Goal: Task Accomplishment & Management: Manage account settings

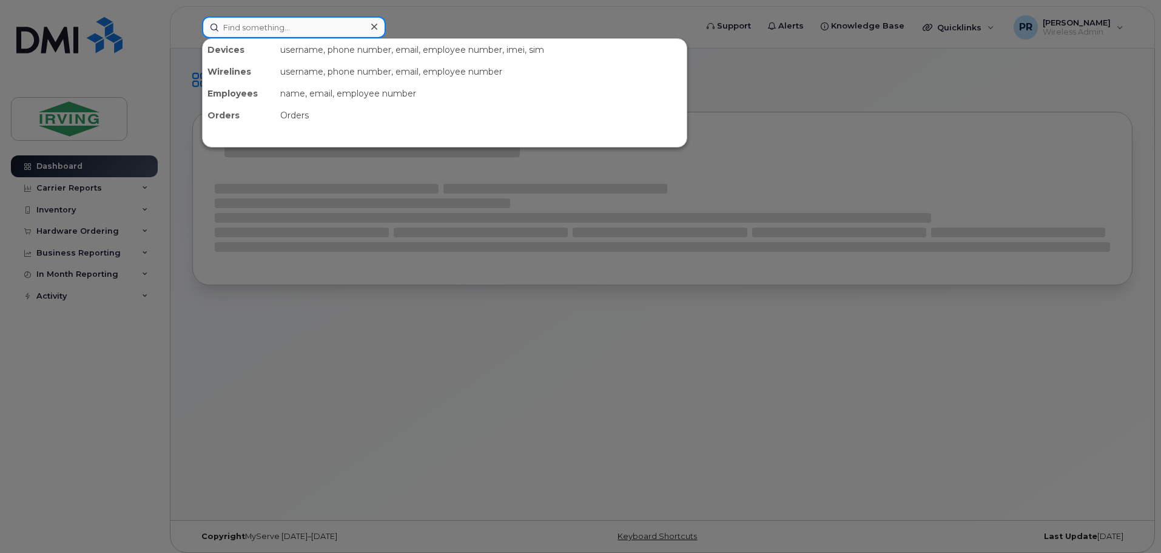
click at [267, 31] on input at bounding box center [294, 27] width 184 height 22
paste input "506-380-1659"
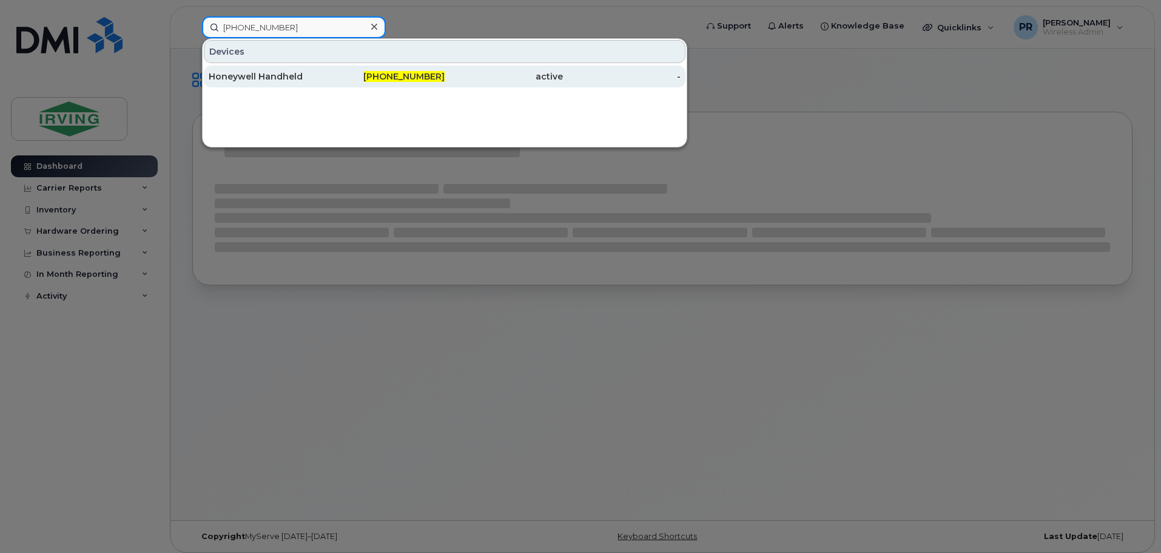
type input "506-380-1659"
click at [301, 72] on div "Honeywell Handheld" at bounding box center [268, 76] width 118 height 12
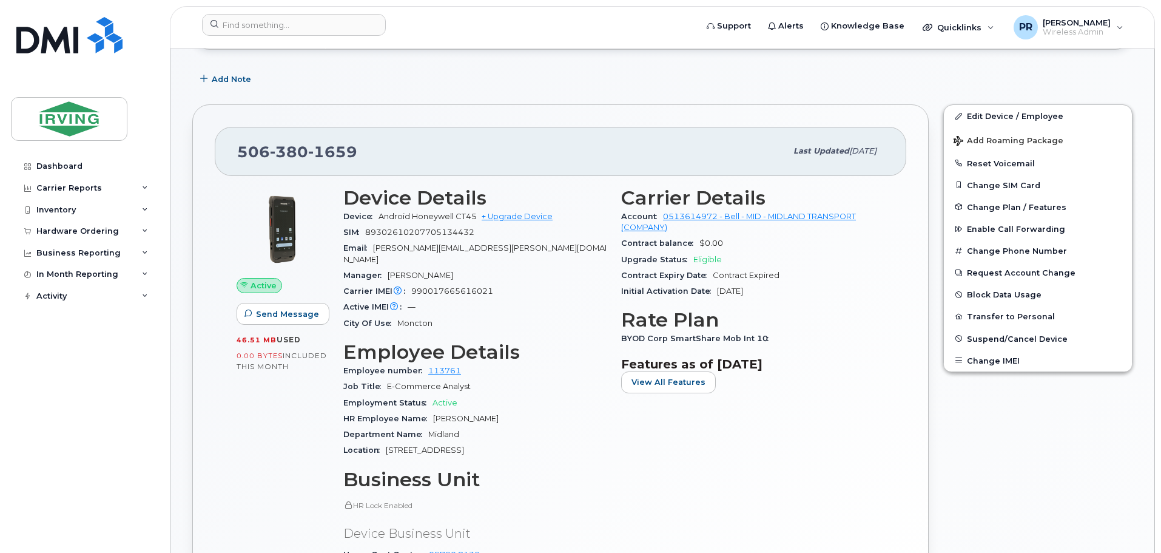
scroll to position [182, 0]
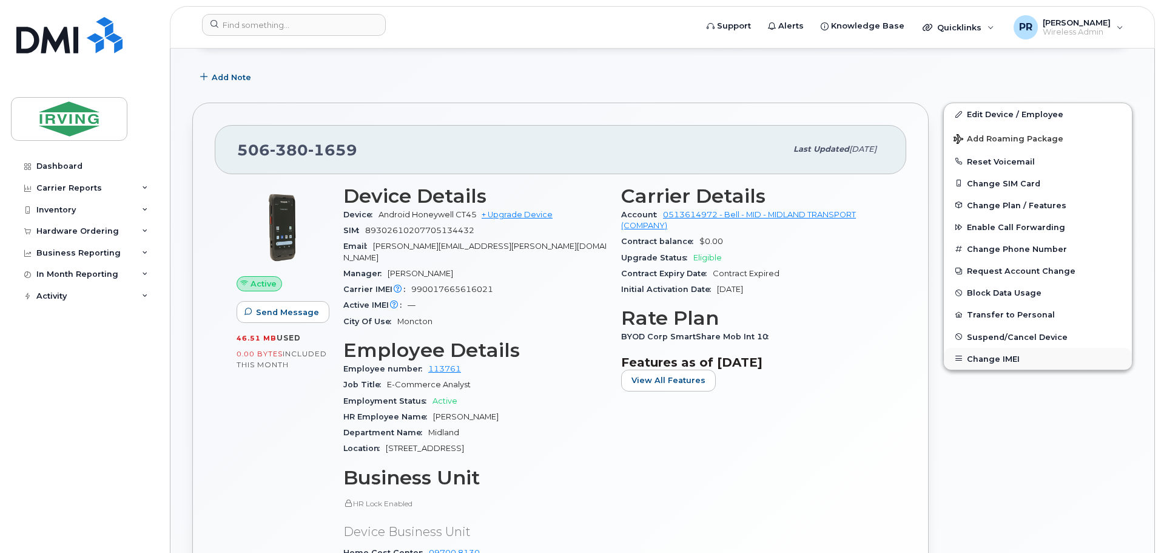
click at [1000, 353] on button "Change IMEI" at bounding box center [1038, 359] width 188 height 22
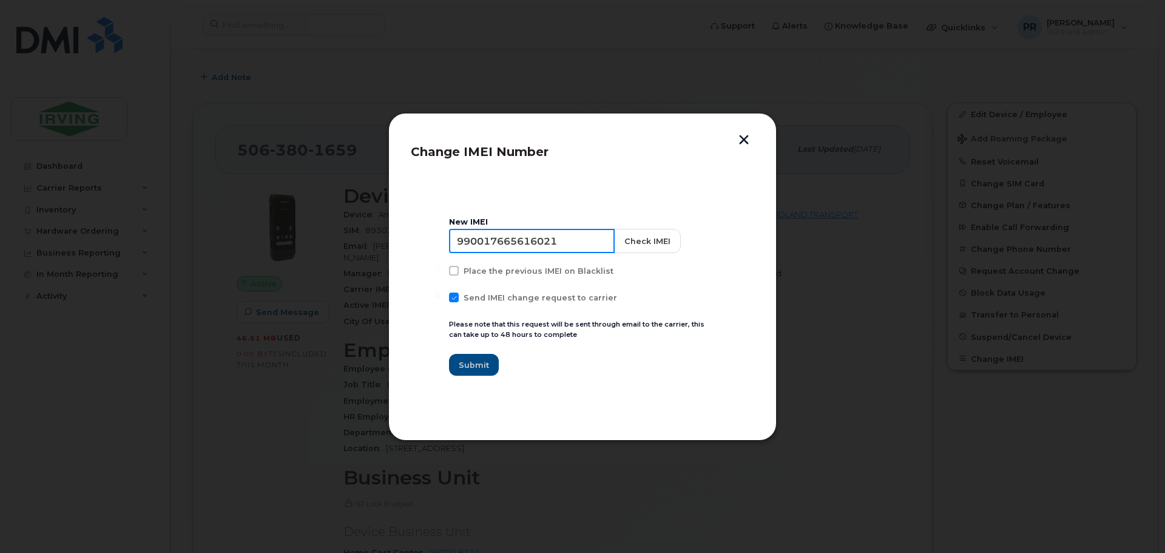
drag, startPoint x: 562, startPoint y: 239, endPoint x: 354, endPoint y: 255, distance: 208.8
click at [354, 255] on div "Change IMEI Number New IMEI 990017665616021 Check IMEI Place the previous IMEI …" at bounding box center [582, 276] width 1165 height 553
paste input "40807"
type input "990017665640807"
click at [643, 236] on button "Check IMEI" at bounding box center [646, 241] width 67 height 24
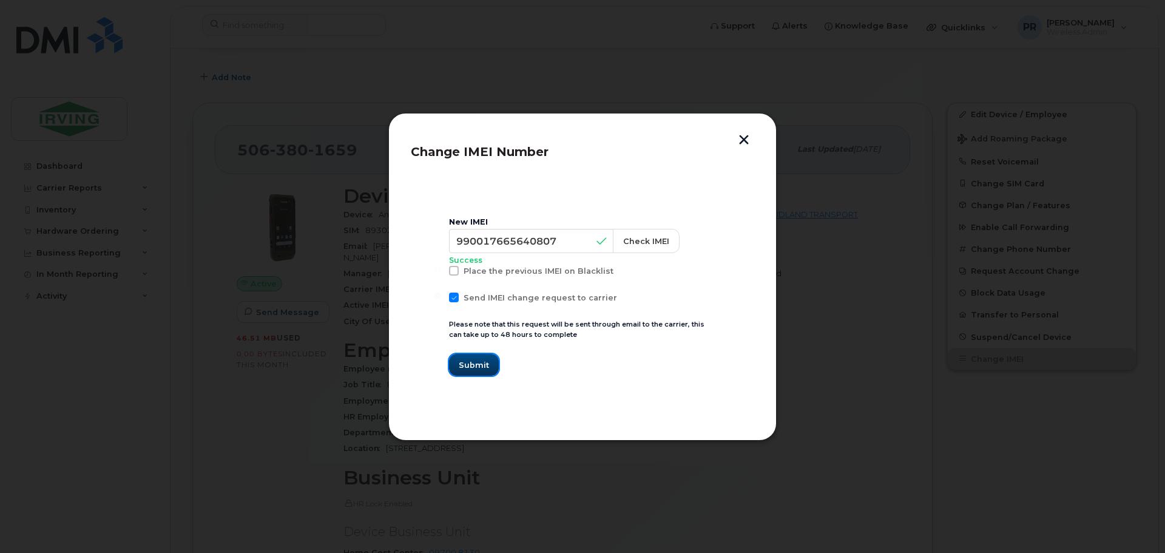
click at [468, 367] on span "Submit" at bounding box center [474, 365] width 30 height 12
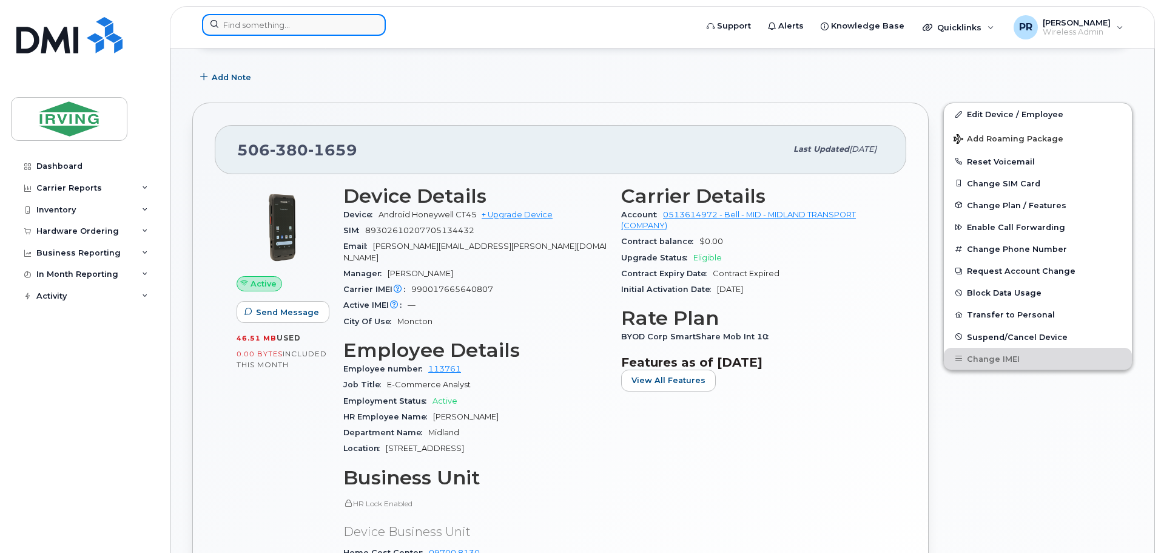
click at [328, 26] on input at bounding box center [294, 25] width 184 height 22
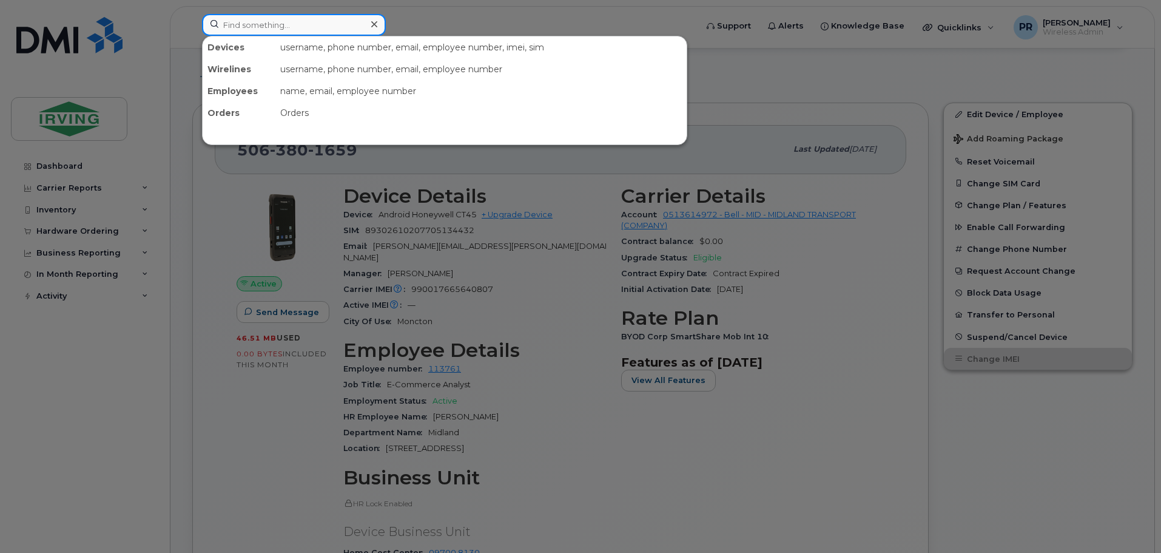
paste input "506-875-5912"
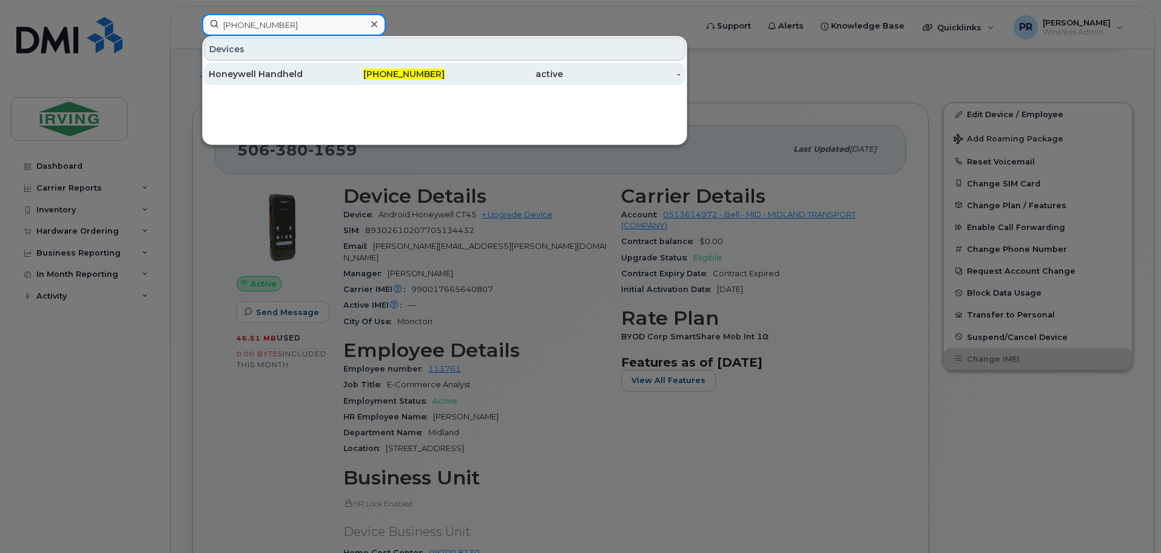
type input "506-875-5912"
click at [275, 72] on div "Honeywell Handheld" at bounding box center [268, 74] width 118 height 12
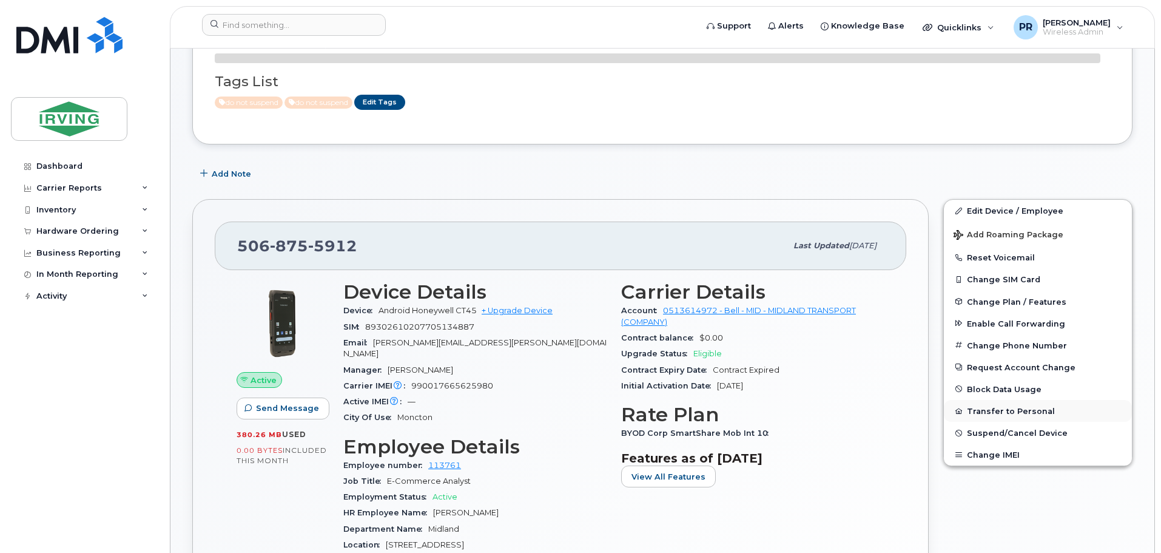
scroll to position [121, 0]
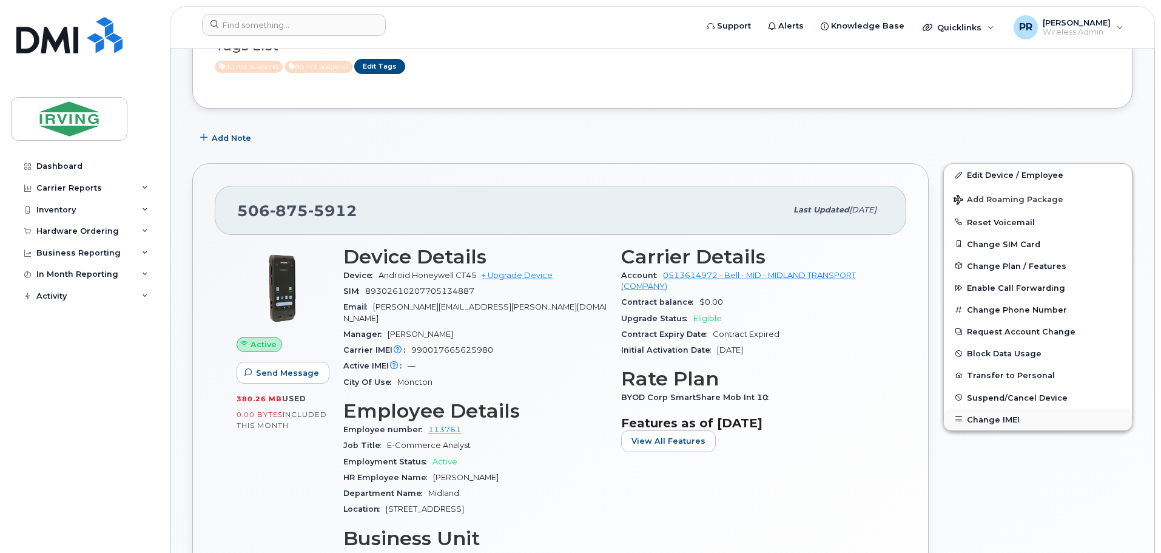
click at [999, 423] on button "Change IMEI" at bounding box center [1038, 419] width 188 height 22
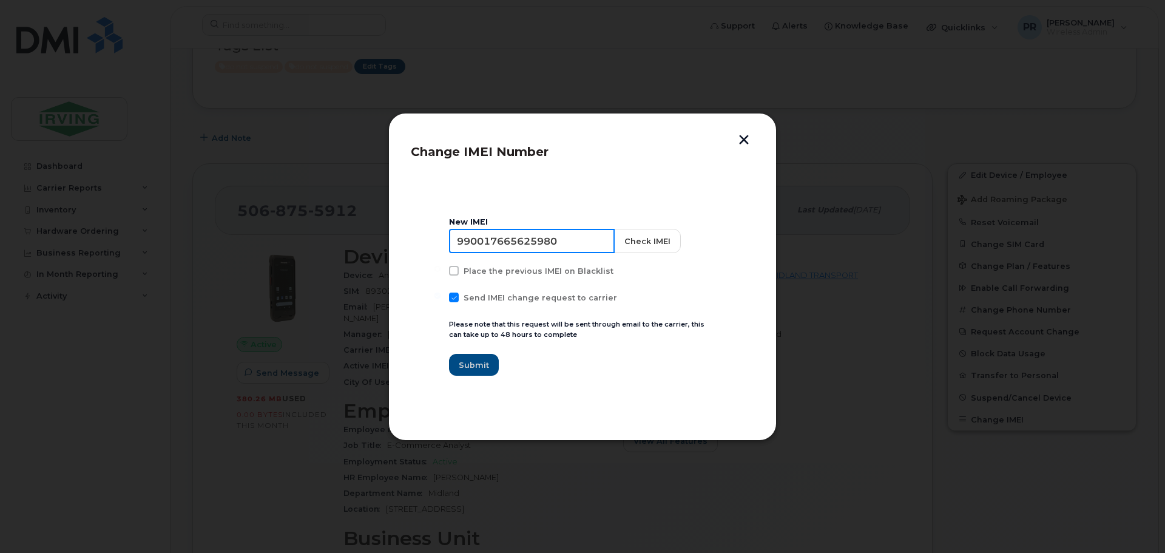
drag, startPoint x: 566, startPoint y: 237, endPoint x: 387, endPoint y: 238, distance: 178.4
click at [387, 238] on div "Change IMEI Number New IMEI 990017665625980 Check IMEI Place the previous IMEI …" at bounding box center [582, 276] width 1165 height 553
paste input "35005"
type input "990017665635005"
click at [657, 242] on button "Check IMEI" at bounding box center [646, 241] width 67 height 24
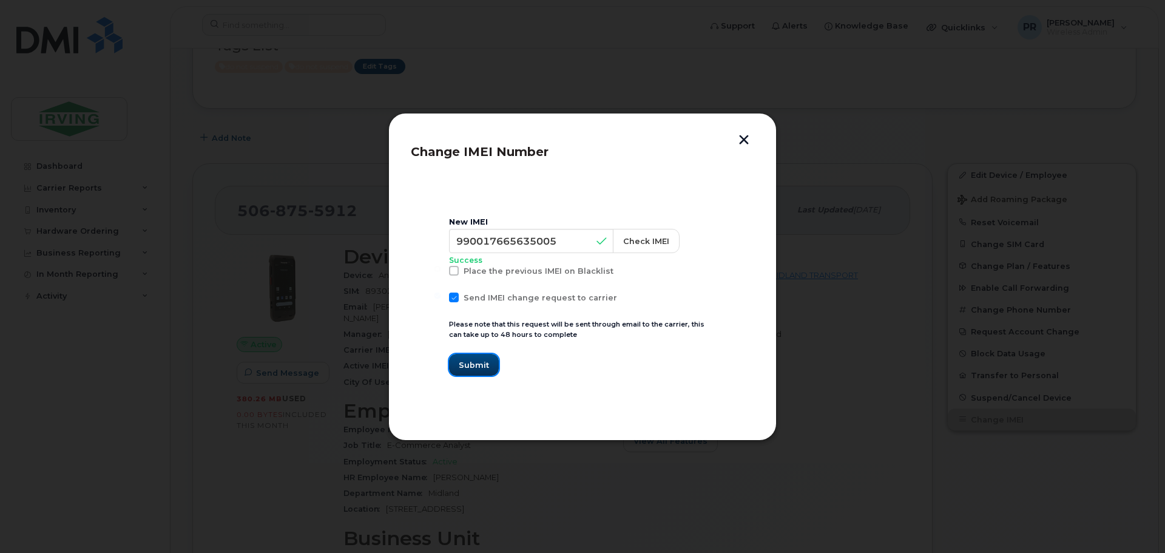
click at [461, 360] on span "Submit" at bounding box center [474, 365] width 30 height 12
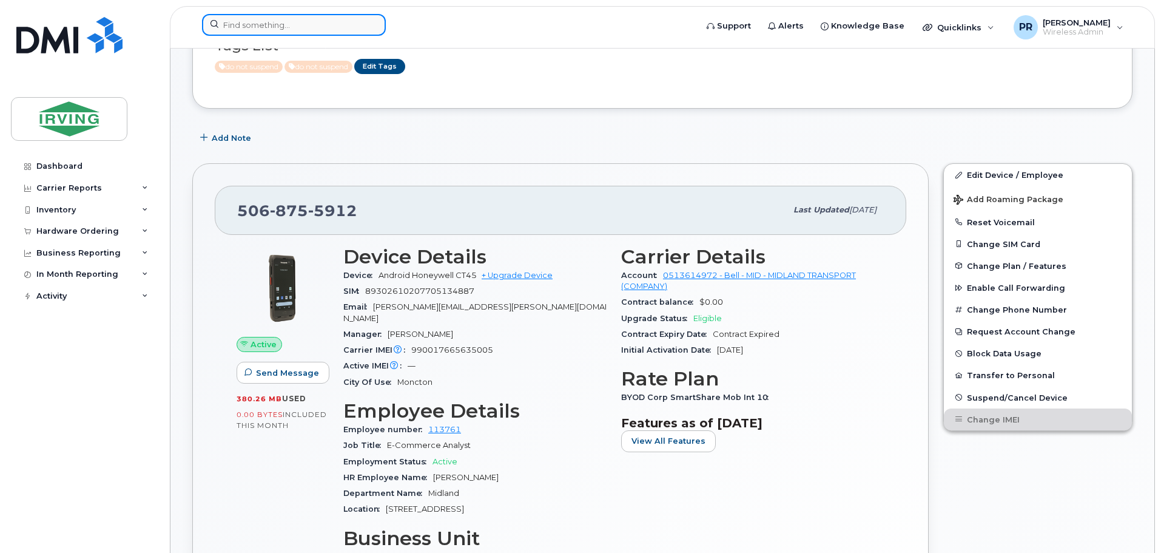
click at [262, 25] on input at bounding box center [294, 25] width 184 height 22
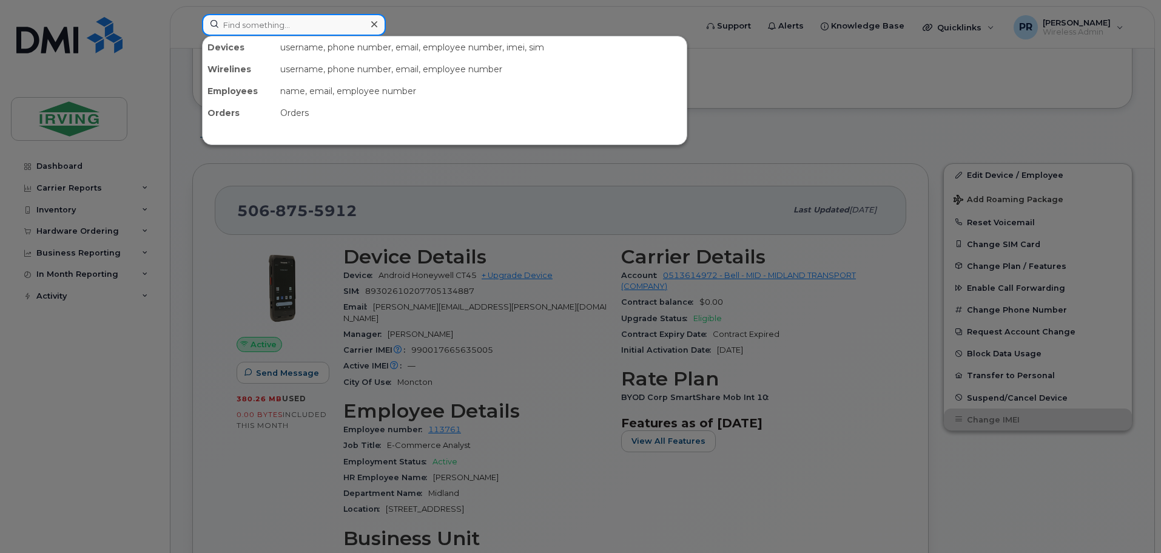
paste input "506-850-6754"
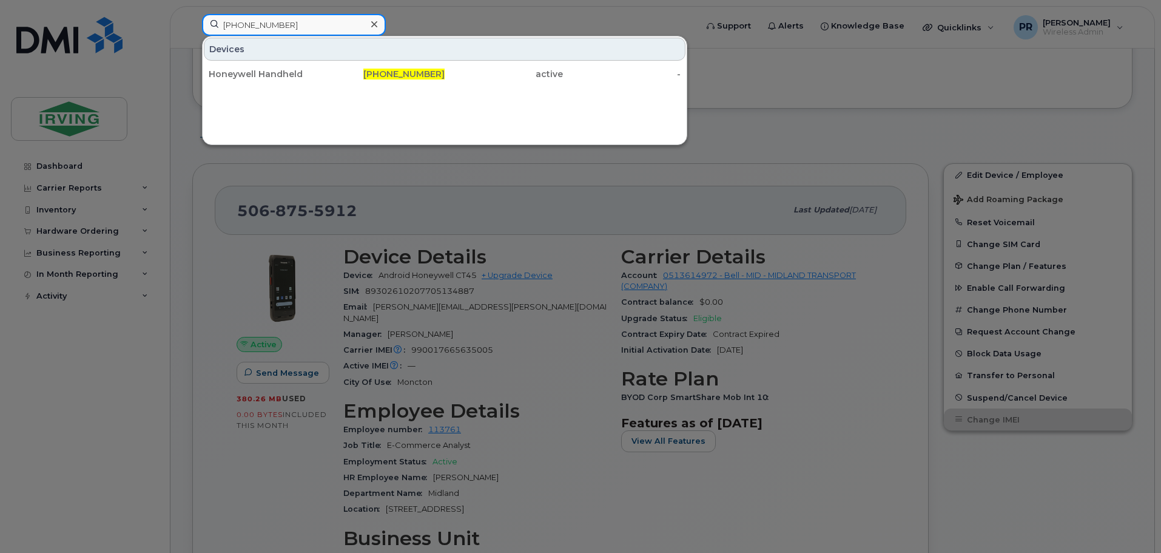
type input "506-850-6754"
click at [286, 75] on div "Honeywell Handheld" at bounding box center [268, 74] width 118 height 12
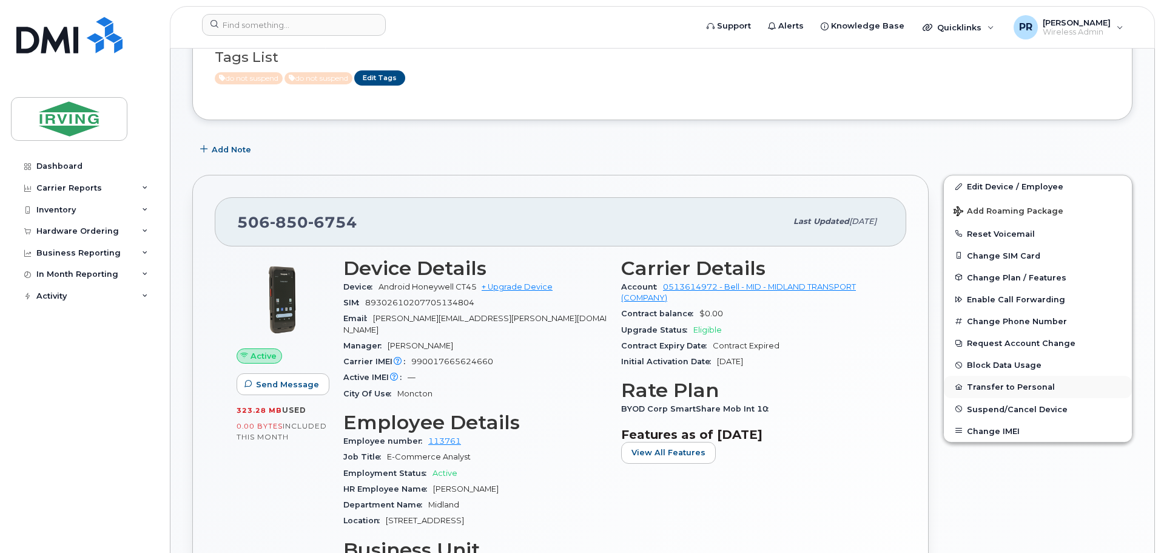
scroll to position [121, 0]
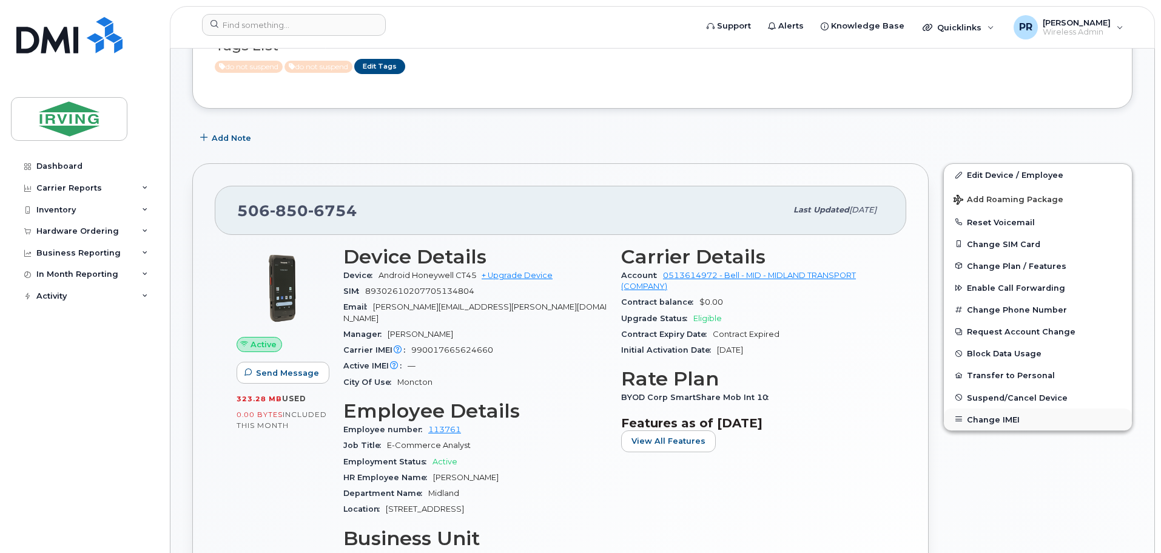
click at [999, 421] on button "Change IMEI" at bounding box center [1038, 419] width 188 height 22
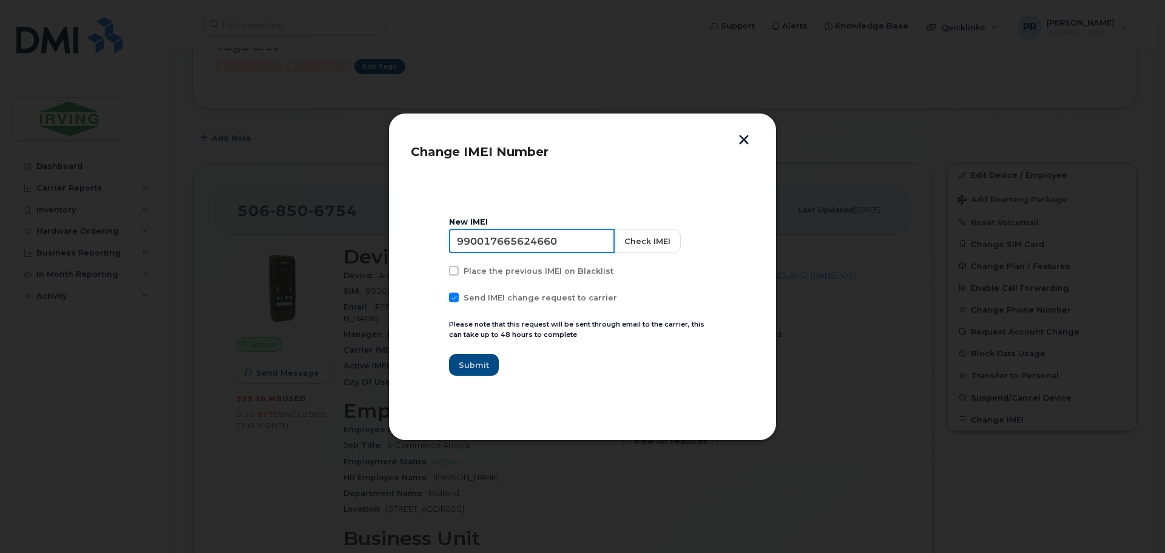
drag, startPoint x: 567, startPoint y: 238, endPoint x: 411, endPoint y: 245, distance: 156.1
click at [411, 245] on section "New IMEI 990017665624660 Check IMEI Place the previous IMEI on Blacklist Send I…" at bounding box center [582, 296] width 343 height 243
paste input "57124"
type input "990017665657124"
click at [626, 237] on button "Check IMEI" at bounding box center [646, 241] width 67 height 24
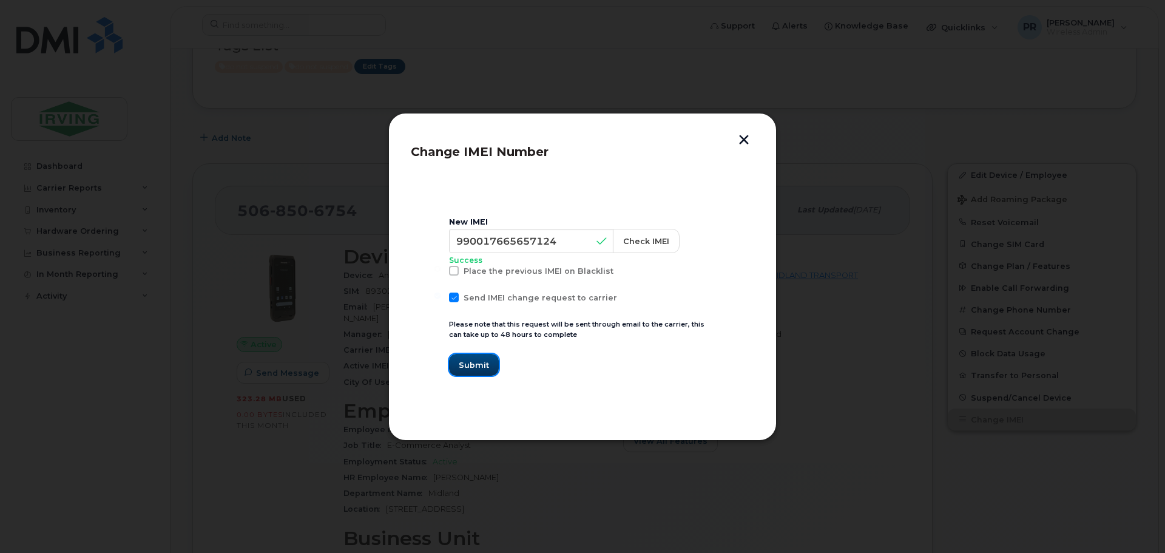
click at [466, 357] on button "Submit" at bounding box center [474, 365] width 50 height 22
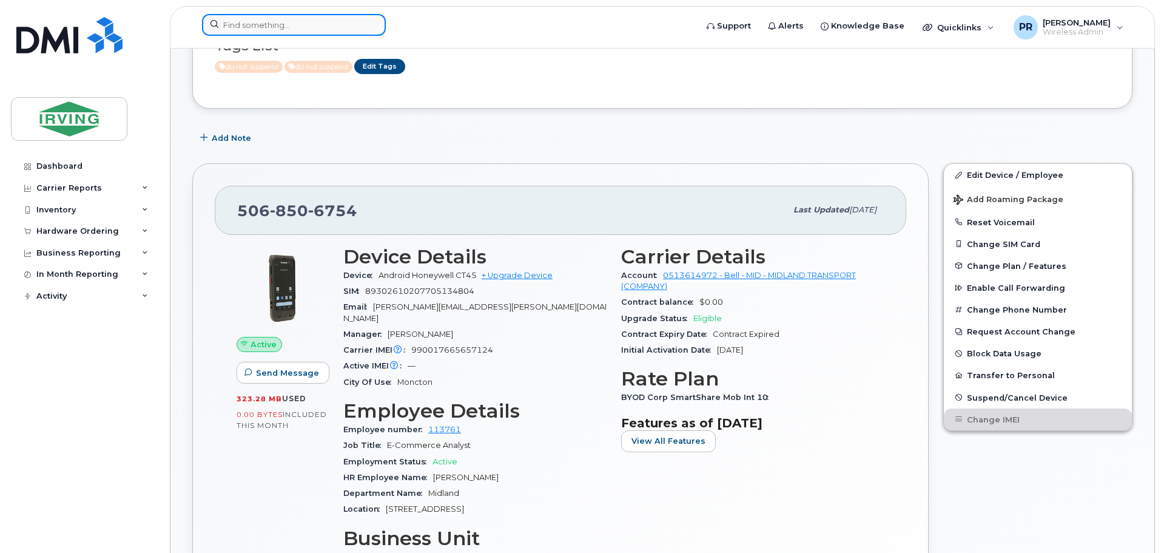
click at [272, 24] on input at bounding box center [294, 25] width 184 height 22
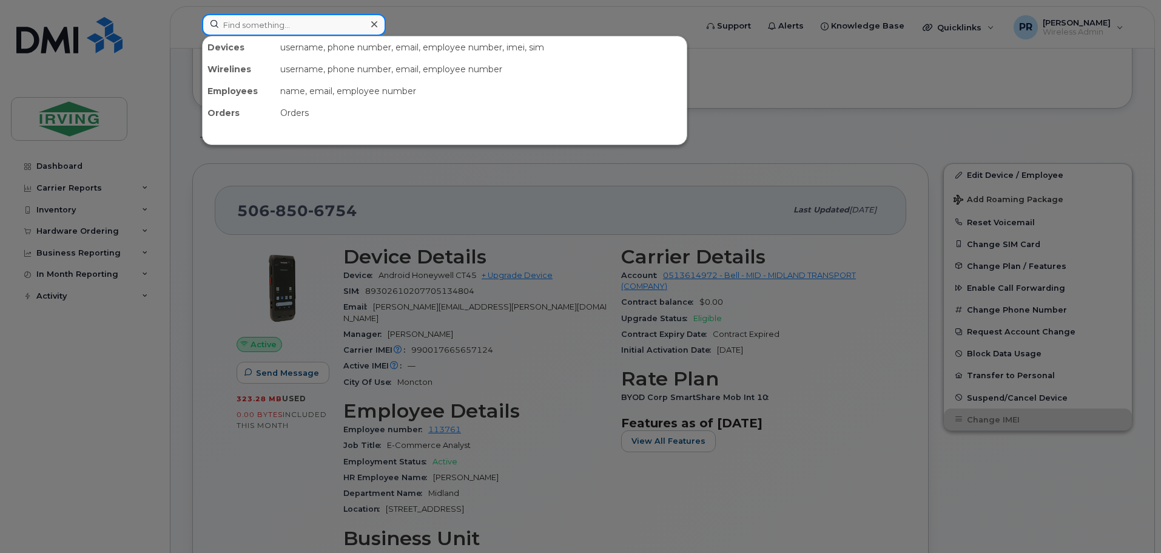
paste input "506-863-7248"
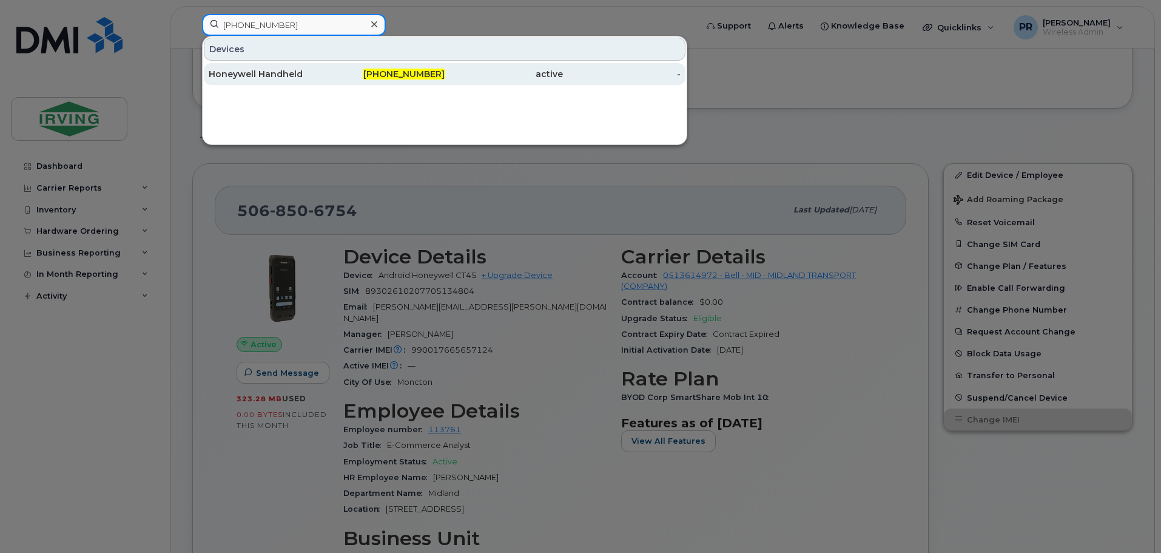
type input "506-863-7248"
click at [289, 71] on div "Honeywell Handheld" at bounding box center [268, 74] width 118 height 12
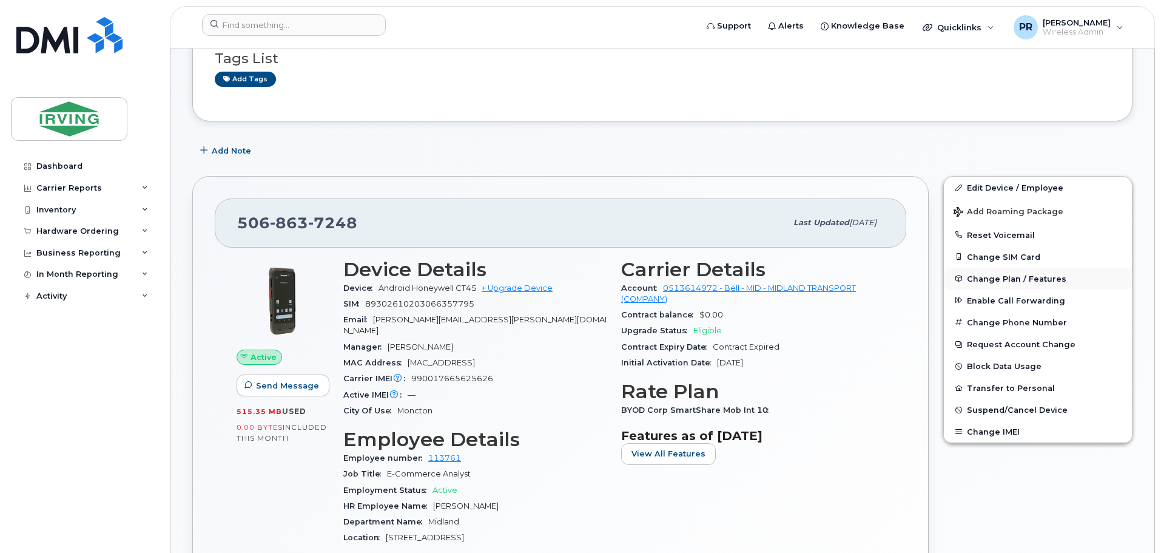
scroll to position [182, 0]
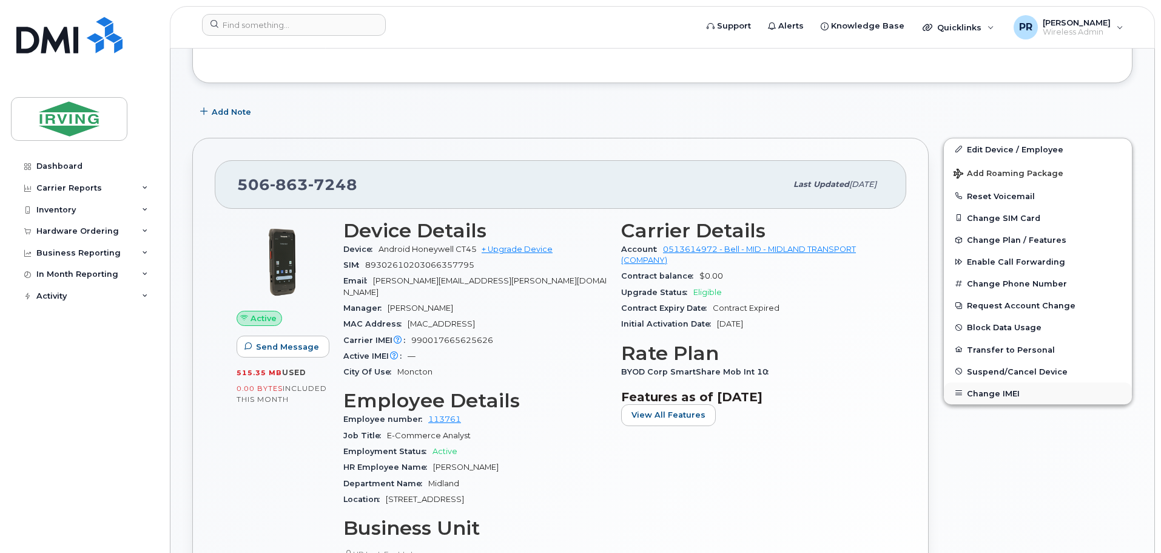
click at [992, 391] on button "Change IMEI" at bounding box center [1038, 393] width 188 height 22
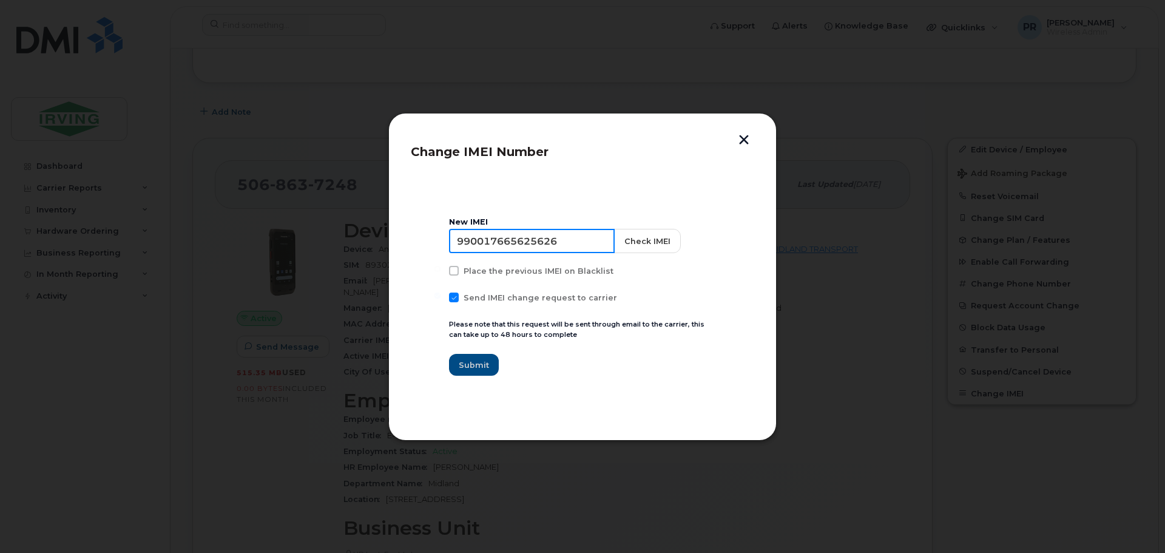
drag, startPoint x: 532, startPoint y: 238, endPoint x: 407, endPoint y: 234, distance: 125.1
click at [407, 234] on div "Change IMEI Number New IMEI 990017665625626 Check IMEI Place the previous IMEI …" at bounding box center [582, 277] width 388 height 328
paste input "506-863-7248"
drag, startPoint x: 533, startPoint y: 245, endPoint x: 431, endPoint y: 234, distance: 101.9
click at [431, 234] on section "New IMEI 506-863-7248 Check IMEI Place the previous IMEI on Blacklist Send IMEI…" at bounding box center [582, 296] width 343 height 243
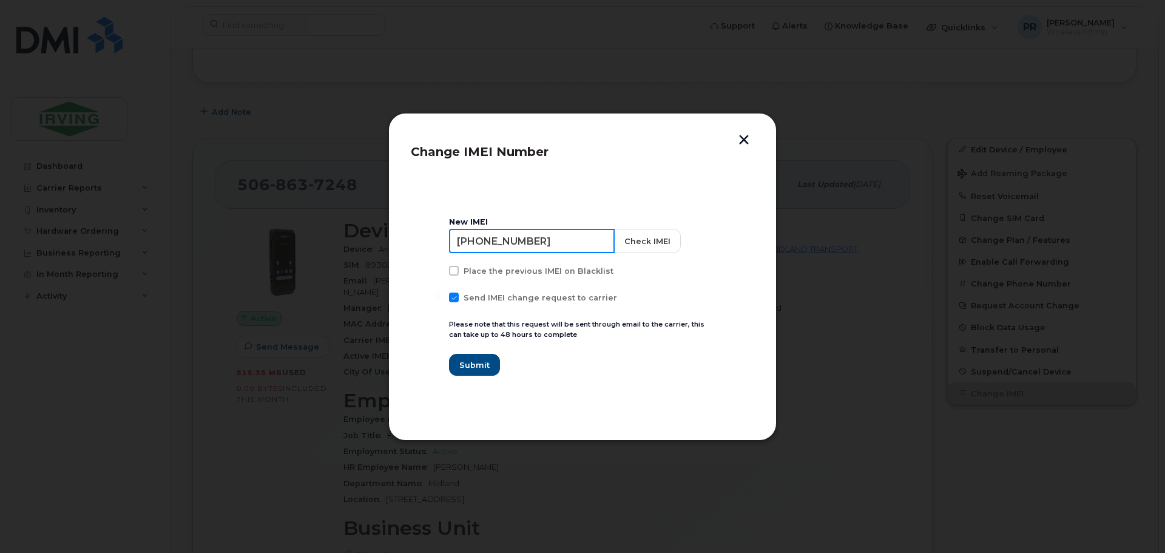
paste input "990017665651283"
type input "990017665651283"
click at [638, 238] on button "Check IMEI" at bounding box center [646, 241] width 67 height 24
click at [473, 362] on span "Submit" at bounding box center [474, 365] width 30 height 12
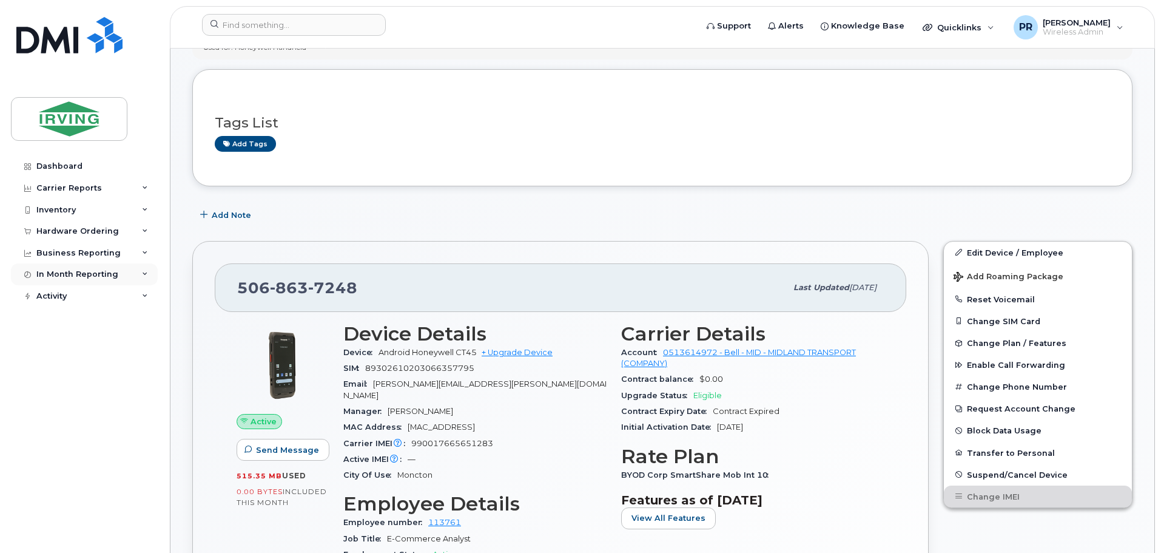
scroll to position [285, 0]
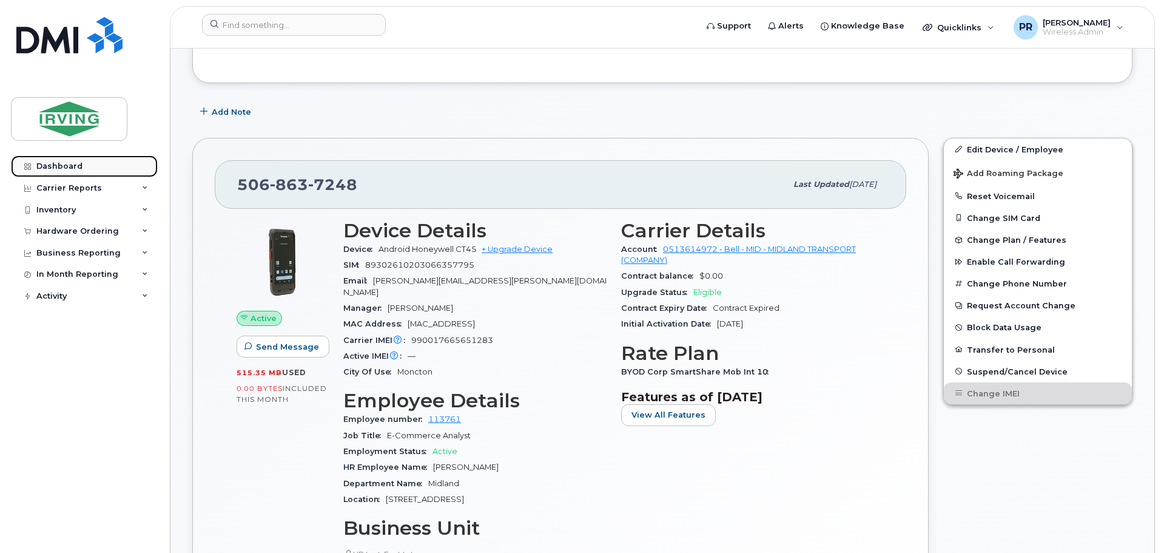
click at [74, 164] on div "Dashboard" at bounding box center [59, 166] width 46 height 10
click at [67, 182] on div "Carrier Reports" at bounding box center [84, 188] width 147 height 22
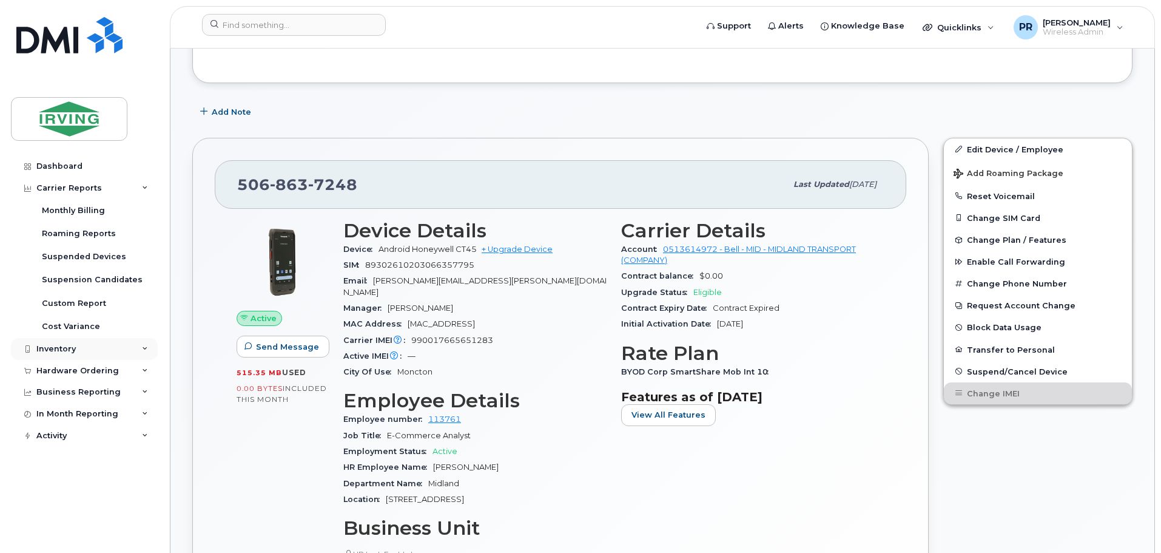
click at [56, 348] on div "Inventory" at bounding box center [55, 349] width 39 height 10
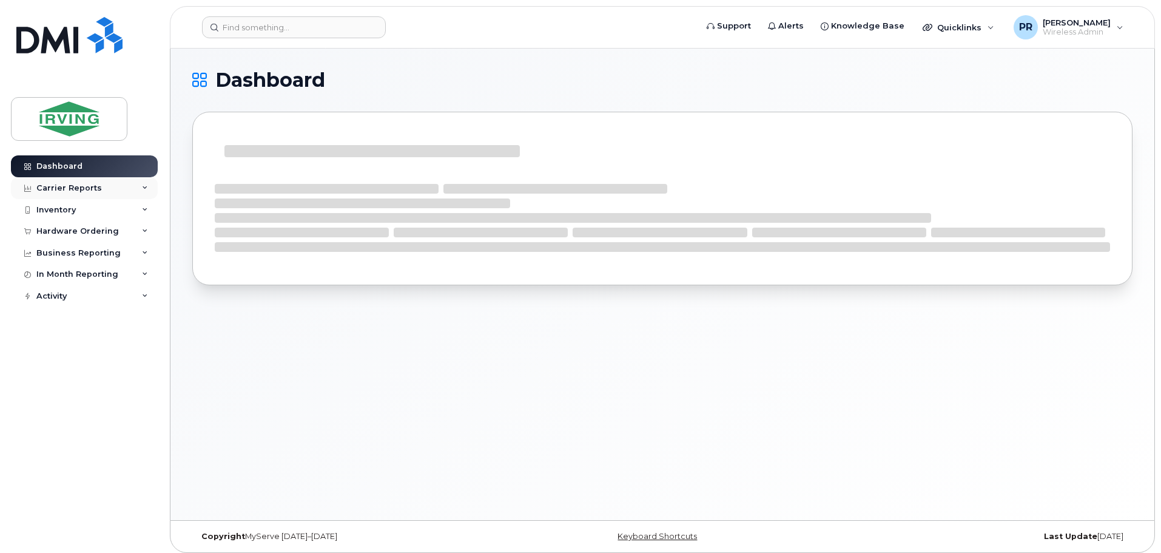
click at [67, 184] on div "Carrier Reports" at bounding box center [69, 188] width 66 height 10
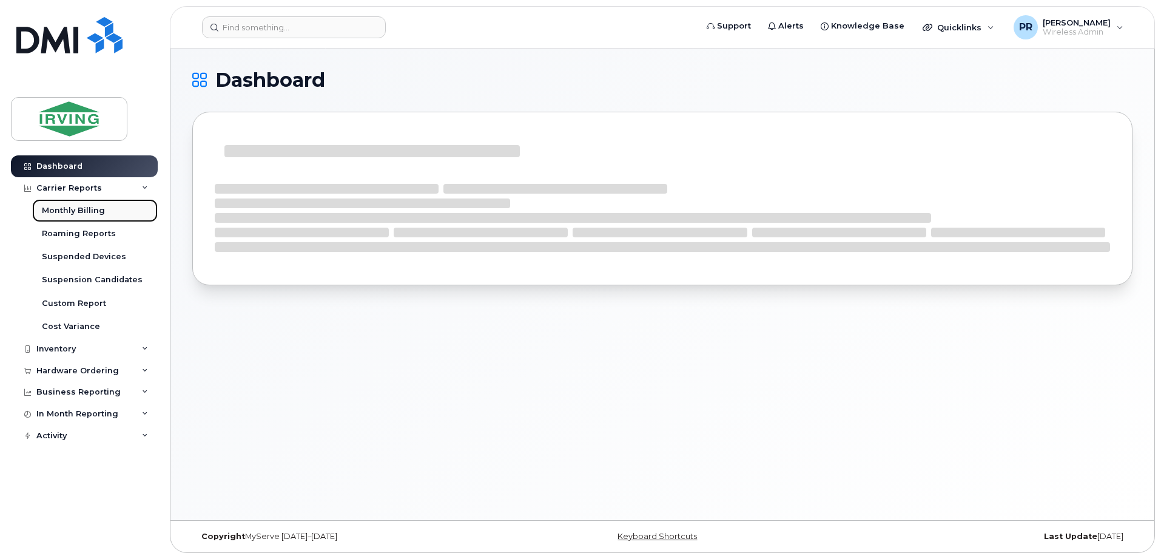
click at [69, 209] on div "Monthly Billing" at bounding box center [73, 210] width 63 height 11
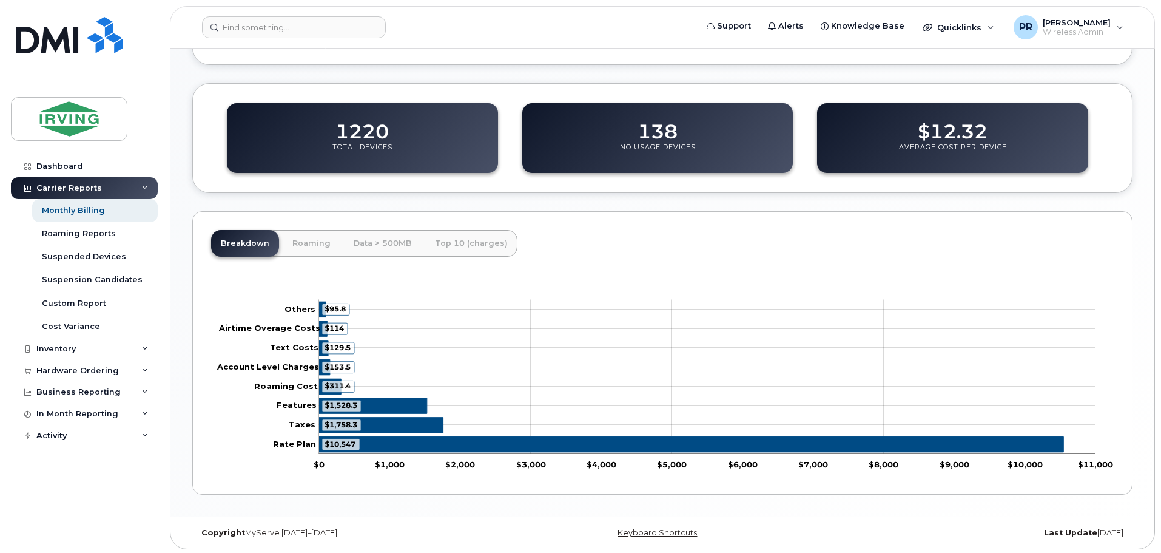
scroll to position [396, 0]
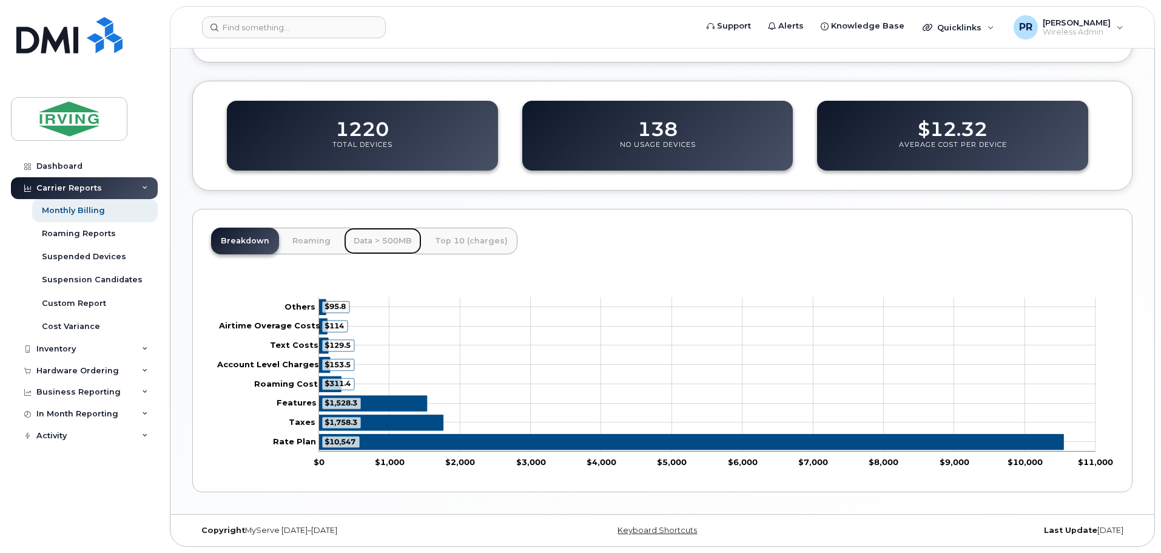
click at [382, 238] on link "Data > 500MB" at bounding box center [383, 241] width 78 height 27
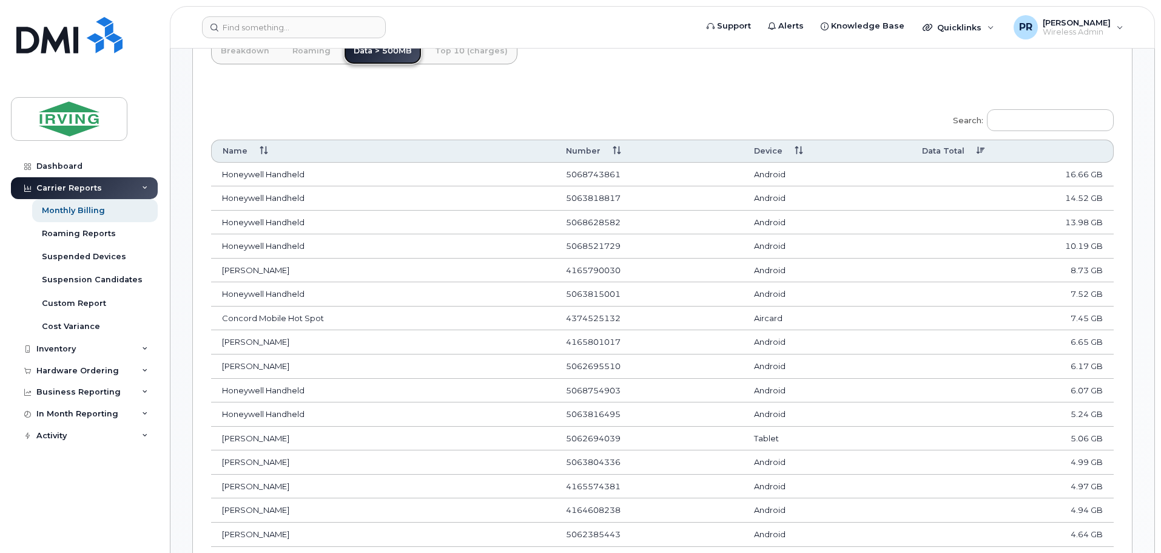
scroll to position [639, 0]
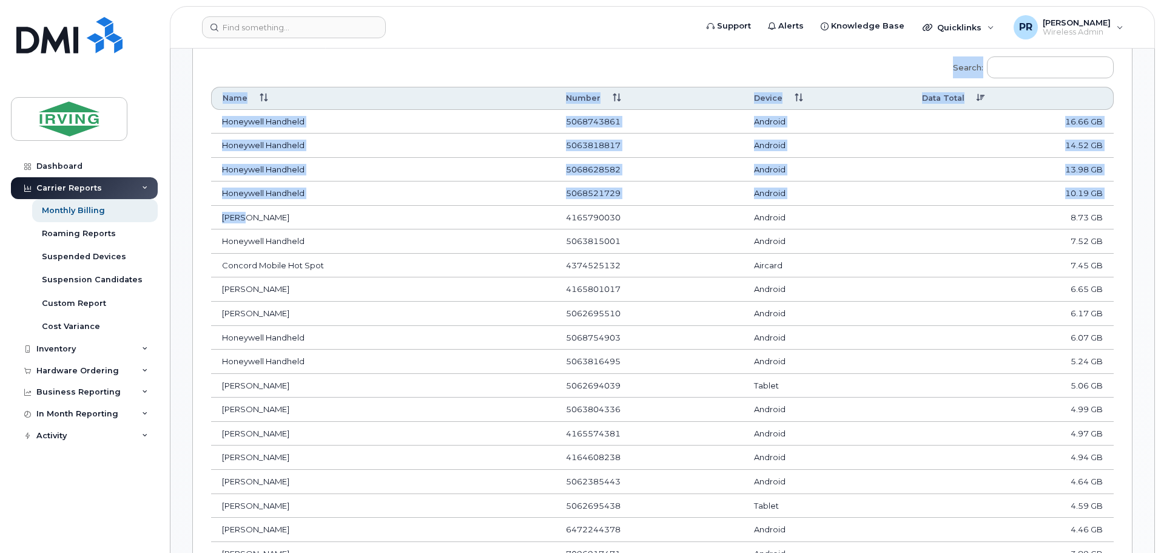
drag, startPoint x: 242, startPoint y: 218, endPoint x: 209, endPoint y: 217, distance: 33.4
click at [237, 220] on td "[PERSON_NAME]" at bounding box center [383, 218] width 344 height 24
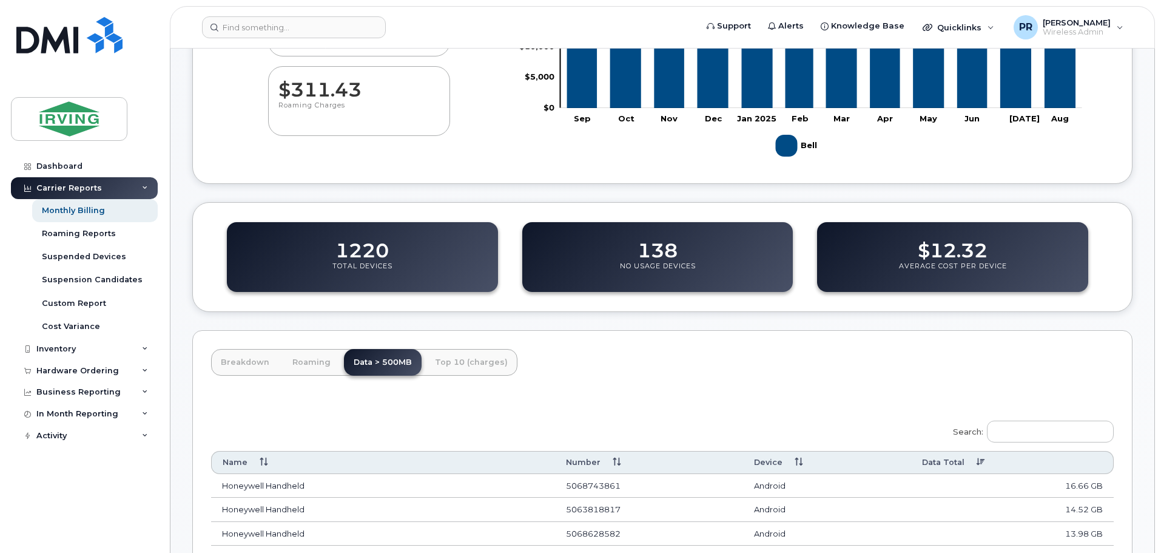
scroll to position [0, 0]
